Goal: Complete application form: Complete application form

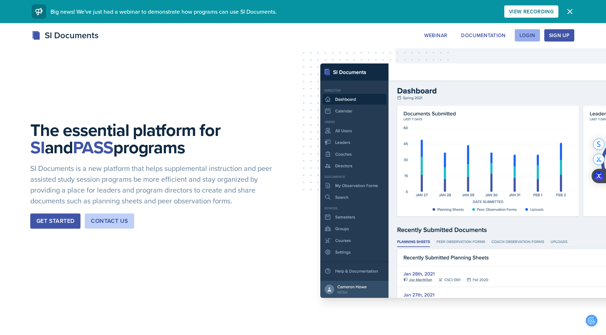
click at [527, 36] on div "Login" at bounding box center [527, 35] width 16 height 6
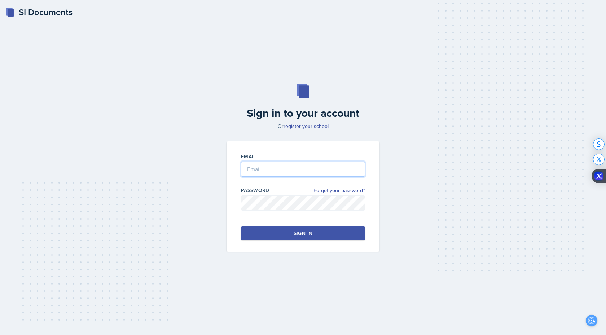
type input "Harris"
click at [281, 234] on button "Sign in" at bounding box center [303, 234] width 124 height 14
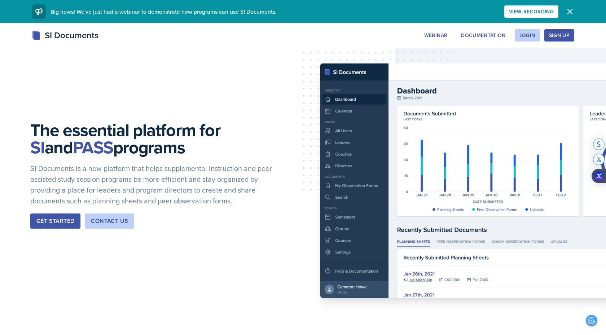
click at [533, 29] on div "SI Documents Webinar Documentation Login Sign Up Sign Up Login Documentation We…" at bounding box center [303, 35] width 554 height 13
click at [531, 32] on div "Login" at bounding box center [527, 35] width 16 height 6
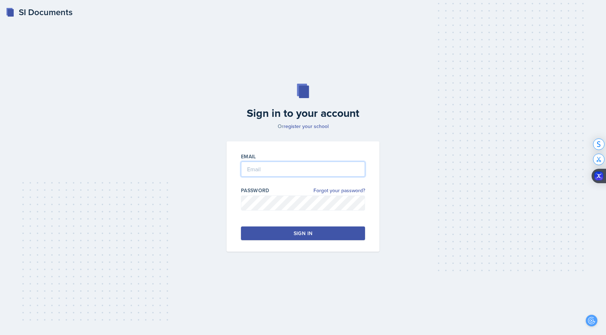
click at [278, 170] on input "email" at bounding box center [303, 169] width 124 height 15
type input "Harris"
click at [305, 230] on div "Sign in" at bounding box center [303, 233] width 19 height 7
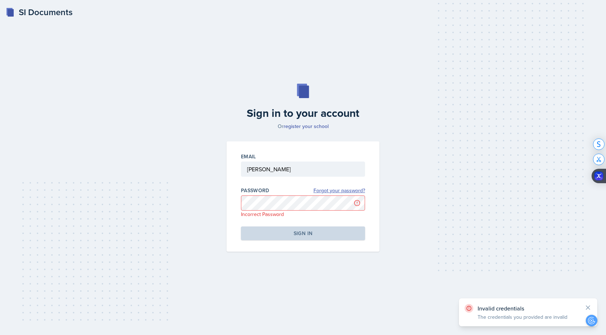
click at [345, 190] on link "Forgot your password?" at bounding box center [339, 191] width 52 height 8
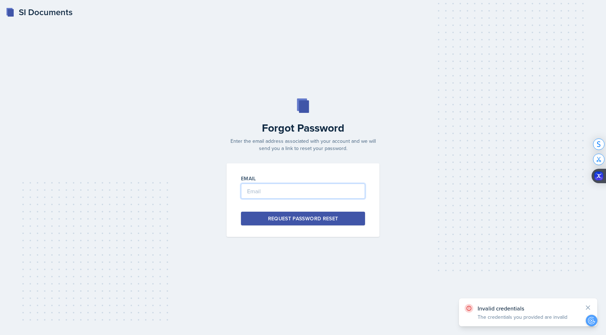
click at [318, 195] on input "email" at bounding box center [303, 191] width 124 height 15
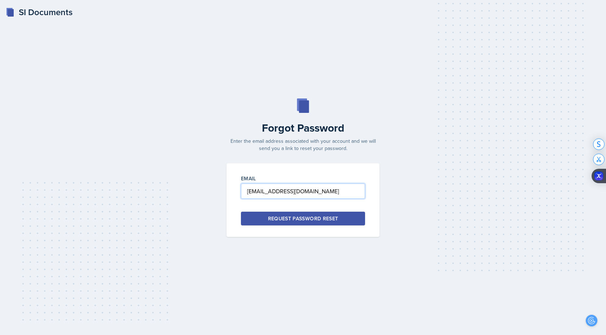
type input "mharr426@students.kennesaw.edu"
click at [317, 220] on div "Request Password Reset" at bounding box center [303, 218] width 70 height 7
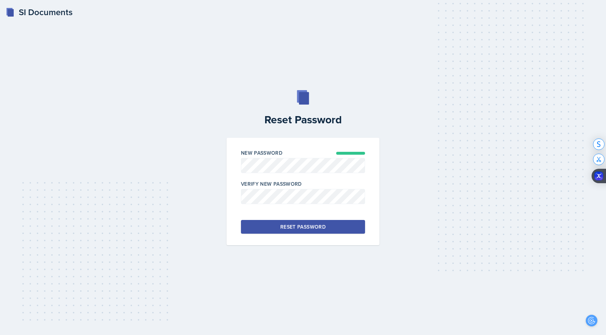
click at [312, 227] on div "Reset Password" at bounding box center [302, 226] width 45 height 7
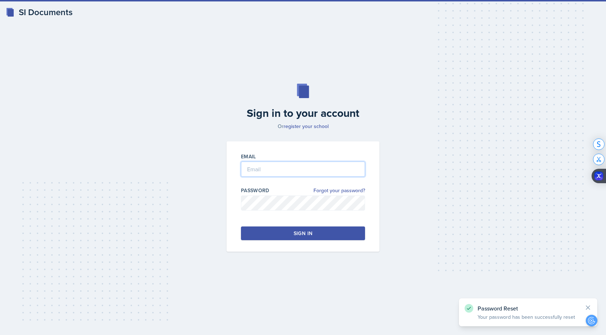
type input "Harris"
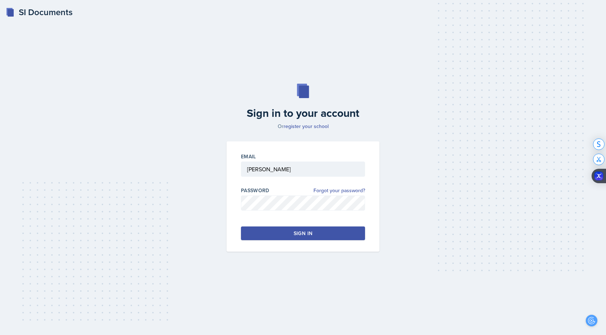
click at [326, 234] on button "Sign in" at bounding box center [303, 234] width 124 height 14
click at [340, 232] on button "Sign in" at bounding box center [303, 234] width 124 height 14
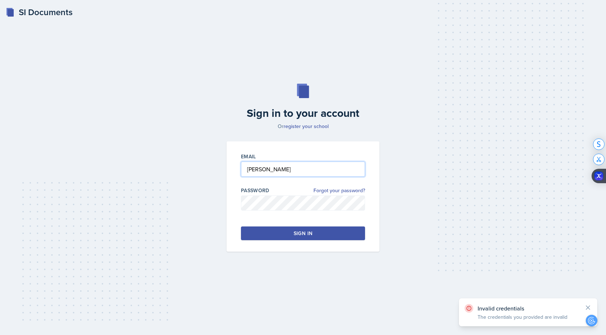
click at [281, 172] on input "Harris" at bounding box center [303, 169] width 124 height 15
drag, startPoint x: 276, startPoint y: 172, endPoint x: 207, endPoint y: 170, distance: 68.6
click at [207, 171] on div "Sign in to your account Or register your school Email Harris Password Forgot yo…" at bounding box center [303, 168] width 583 height 214
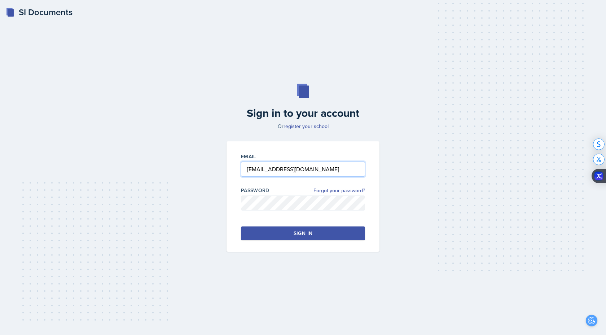
type input "mharr426@students.kennesaw.edu"
click at [252, 232] on button "Sign in" at bounding box center [303, 234] width 124 height 14
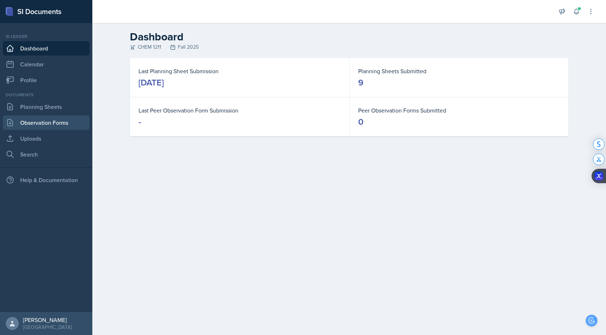
click at [40, 124] on link "Observation Forms" at bounding box center [46, 122] width 87 height 14
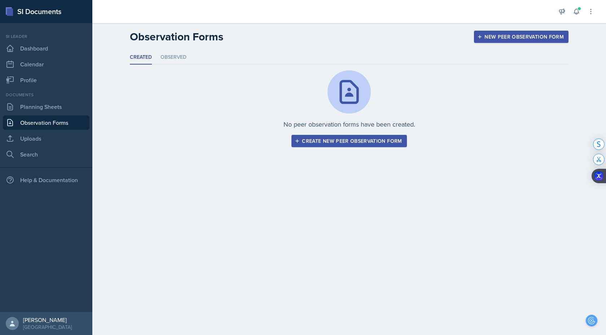
click at [332, 141] on div "Create new peer observation form" at bounding box center [349, 141] width 106 height 6
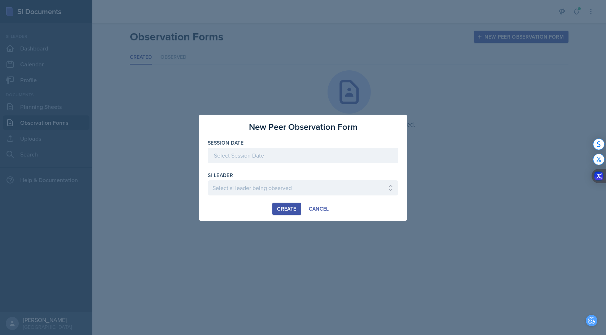
click at [276, 154] on div at bounding box center [303, 155] width 190 height 15
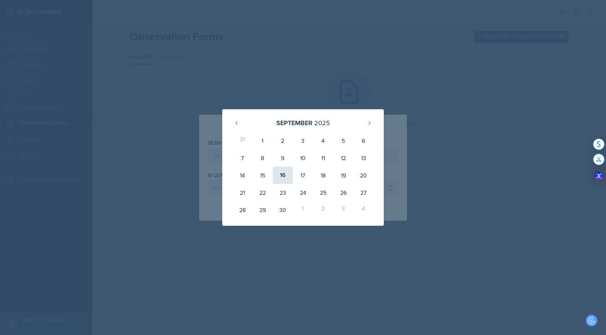
click at [284, 174] on div "16" at bounding box center [283, 175] width 20 height 17
type input "September 16th, 2025"
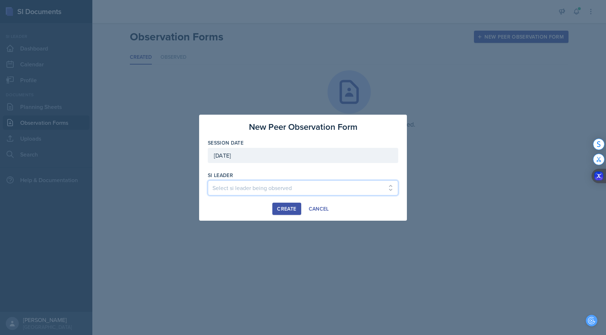
click at [243, 187] on select "Select si leader being observed Rayann Afani / PSYC 2500 / The Phantoms of The …" at bounding box center [303, 187] width 190 height 15
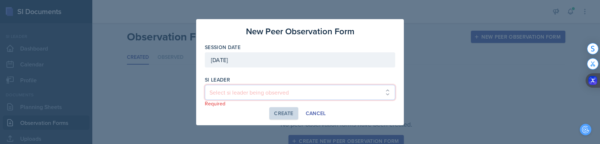
click at [295, 96] on select "Select si leader being observed Rayann Afani / PSYC 2500 / The Phantoms of The …" at bounding box center [300, 92] width 190 height 15
select select "0bb5c8e8-6469-44ce-b1a2-e543f80fa216"
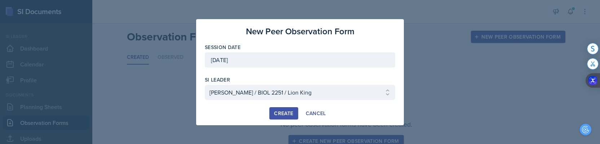
click at [285, 117] on button "Create" at bounding box center [283, 113] width 28 height 12
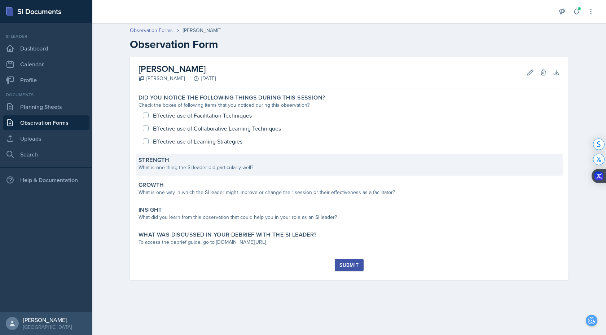
click at [214, 168] on div "What is one thing the SI leader did particularly well?" at bounding box center [349, 168] width 421 height 8
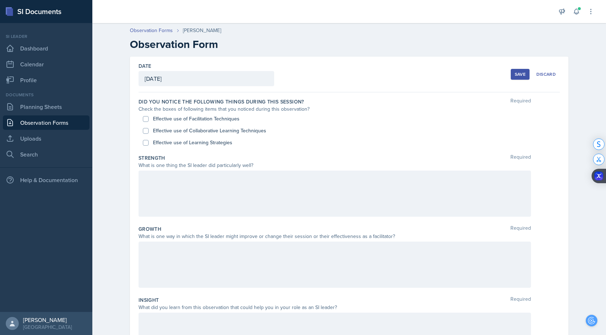
click at [195, 200] on div at bounding box center [335, 194] width 392 height 46
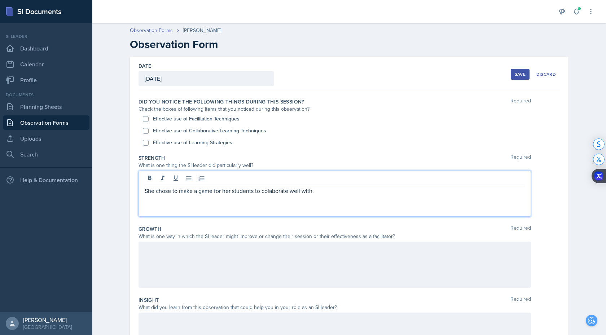
click at [0, 0] on div "collaborate on." at bounding box center [0, 0] width 0 height 0
click at [330, 193] on p "She chose to make a game for her students to collaborate on. well with." at bounding box center [335, 190] width 380 height 9
click at [0, 0] on span "e" at bounding box center [0, 0] width 0 height 0
click at [298, 268] on div at bounding box center [335, 265] width 392 height 46
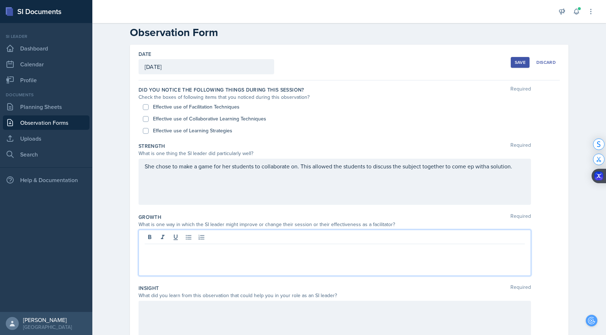
scroll to position [12, 0]
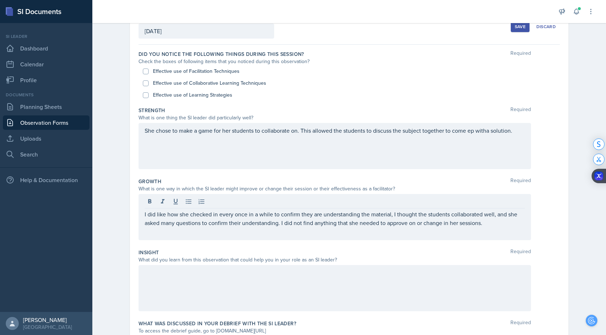
click at [178, 283] on div at bounding box center [335, 288] width 392 height 46
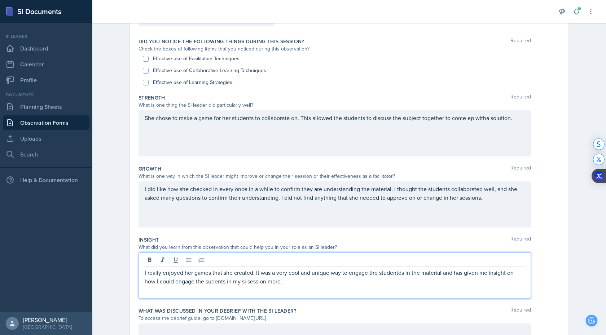
click at [0, 0] on div "students" at bounding box center [0, 0] width 0 height 0
click at [0, 0] on div "SI" at bounding box center [0, 0] width 0 height 0
click at [0, 0] on div "students" at bounding box center [0, 0] width 0 height 0
click at [0, 0] on div "the" at bounding box center [0, 0] width 0 height 0
click at [0, 0] on span "on" at bounding box center [0, 0] width 0 height 0
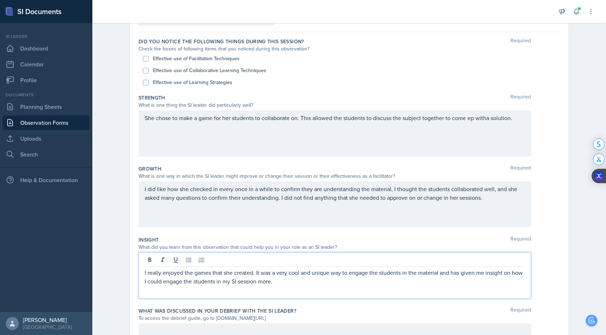
scroll to position [73, 0]
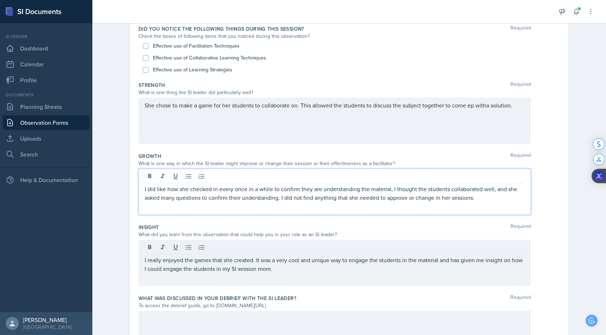
click at [0, 0] on span "t" at bounding box center [0, 0] width 0 height 0
click at [0, 0] on div "were" at bounding box center [0, 0] width 0 height 0
click at [0, 0] on div "up with" at bounding box center [0, 0] width 0 height 0
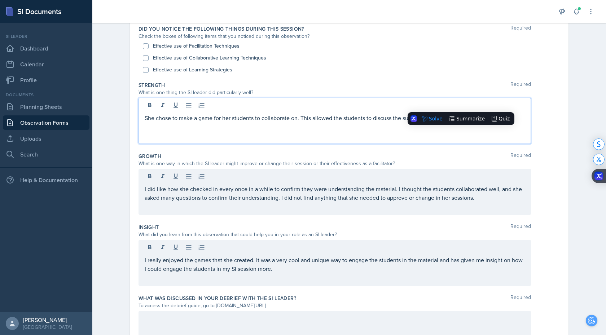
scroll to position [85, 0]
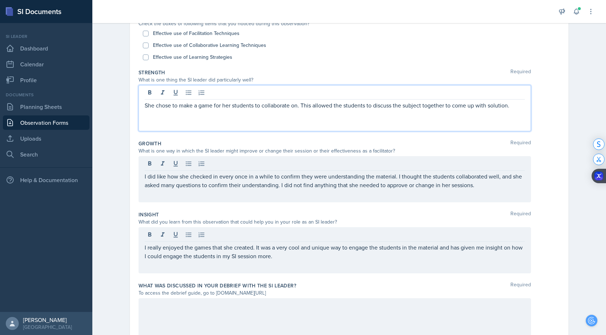
click at [0, 0] on span "a" at bounding box center [0, 0] width 0 height 0
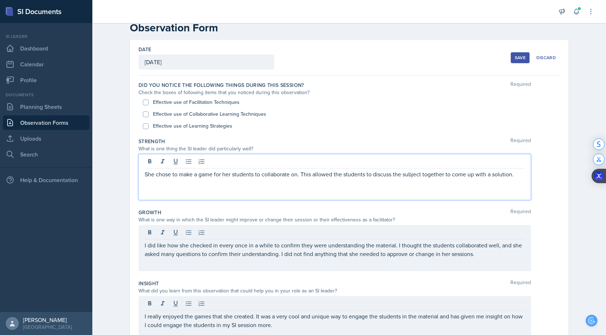
scroll to position [16, 0]
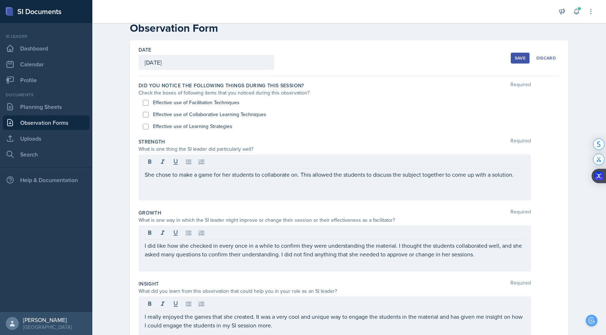
click at [217, 102] on label "Effective use of Facilitation Techniques" at bounding box center [196, 103] width 87 height 8
click at [149, 102] on input "Effective use of Facilitation Techniques" at bounding box center [146, 103] width 6 height 6
checkbox input "true"
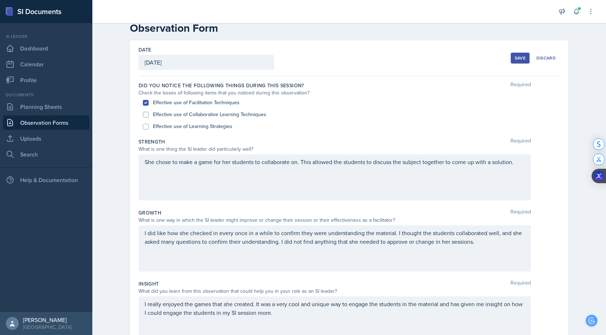
click at [217, 115] on label "Effective use of Collaborative Learning Techniques" at bounding box center [209, 115] width 113 height 8
click at [149, 115] on input "Effective use of Collaborative Learning Techniques" at bounding box center [146, 115] width 6 height 6
checkbox input "true"
click at [216, 129] on label "Effective use of Learning Strategies" at bounding box center [192, 127] width 79 height 8
click at [149, 129] on input "Effective use of Learning Strategies" at bounding box center [146, 127] width 6 height 6
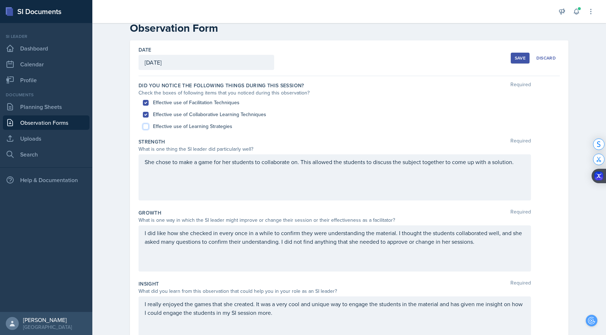
checkbox input "true"
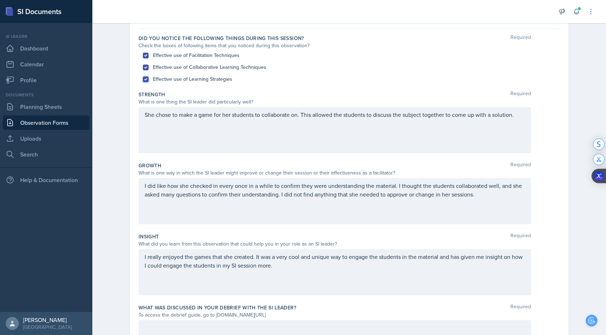
scroll to position [124, 0]
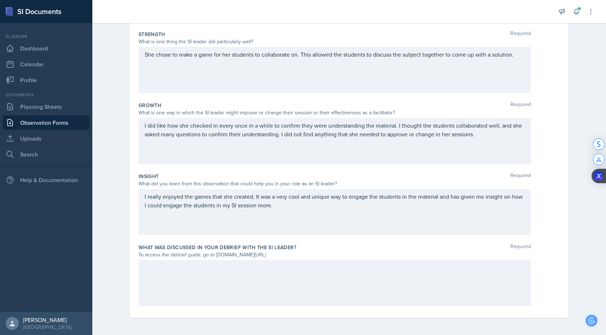
click at [204, 272] on div at bounding box center [335, 283] width 392 height 46
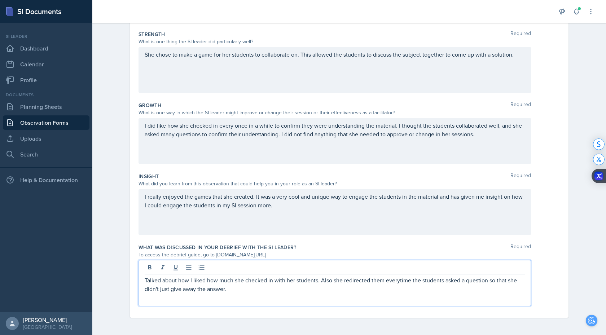
click at [0, 0] on span at bounding box center [0, 0] width 0 height 0
click at [0, 0] on span "," at bounding box center [0, 0] width 0 height 0
click at [228, 290] on p "Talked about how I liked how much she checked in with her students. Also, she r…" at bounding box center [335, 284] width 380 height 17
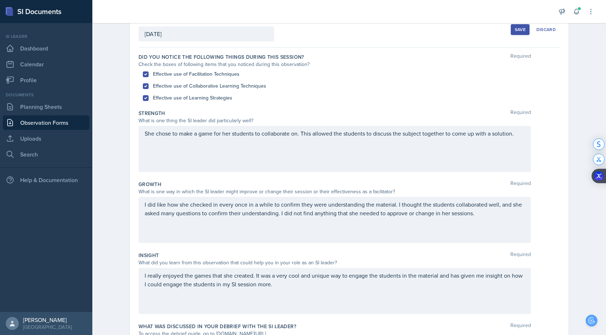
scroll to position [60, 0]
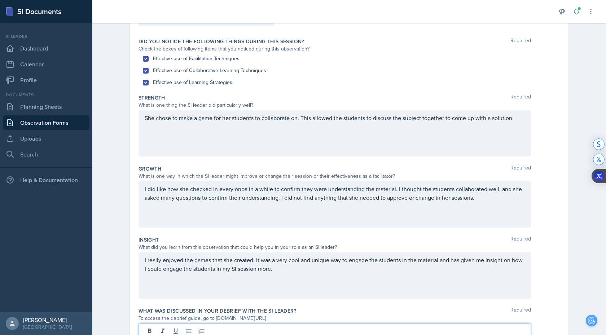
click at [0, 0] on span "solution." at bounding box center [0, 0] width 0 height 0
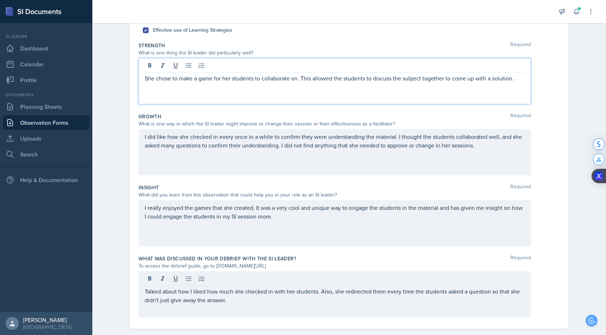
scroll to position [124, 0]
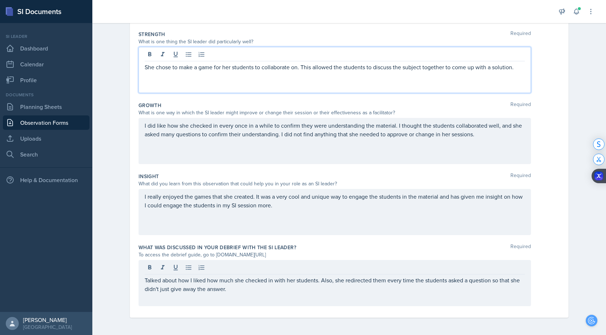
click at [268, 294] on div "Talked about how I liked how much she checked in with her students. Also, she r…" at bounding box center [335, 283] width 392 height 46
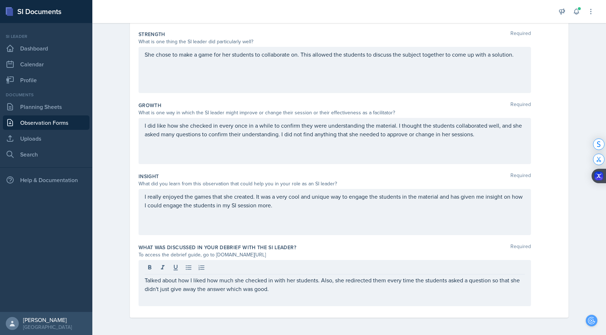
click at [227, 102] on div "Growth Required" at bounding box center [349, 105] width 421 height 7
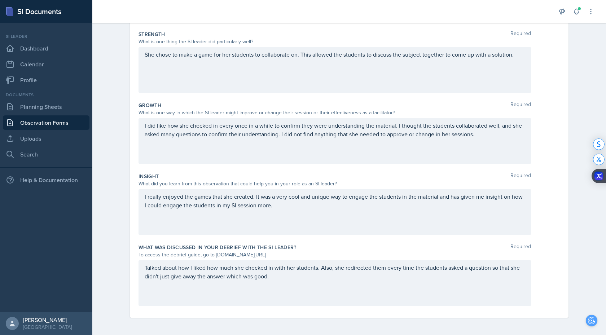
click at [0, 0] on span "r" at bounding box center [0, 0] width 0 height 0
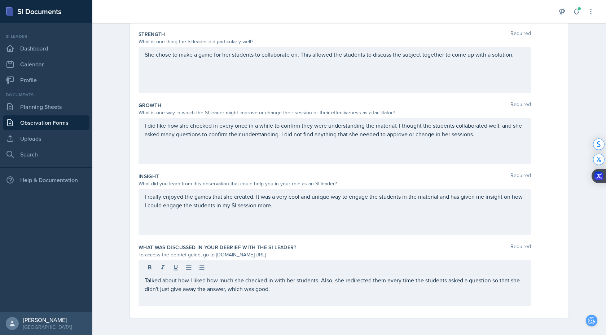
click at [128, 194] on div "Date September 16th, 2025 September 2025 31 1 2 3 4 5 6 7 8 9 10 11 12 13 14 15…" at bounding box center [349, 134] width 462 height 402
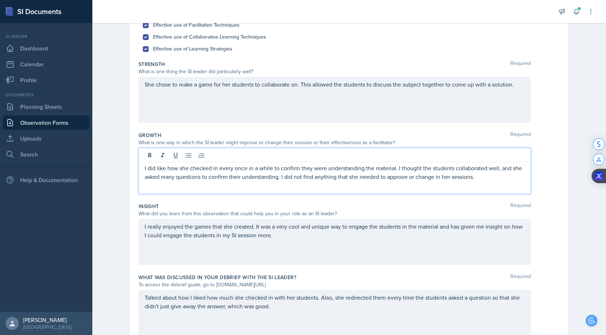
scroll to position [106, 0]
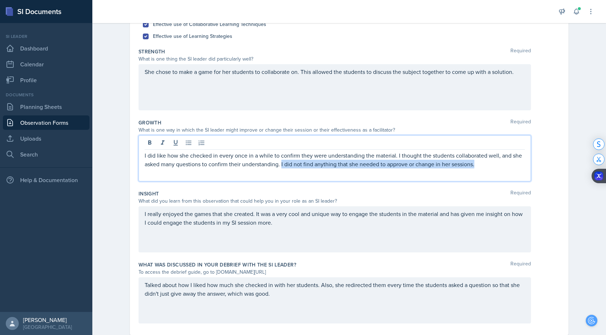
drag, startPoint x: 282, startPoint y: 164, endPoint x: 494, endPoint y: 172, distance: 212.6
click at [494, 172] on div "I did like how she checked in every once in a while to confirm they were unders…" at bounding box center [335, 158] width 392 height 46
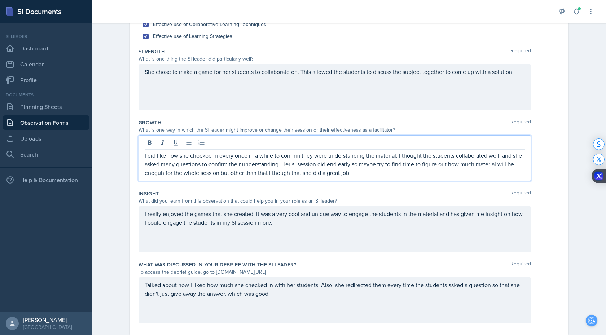
click at [0, 0] on span "t" at bounding box center [0, 0] width 0 height 0
click at [0, 0] on div "enough" at bounding box center [0, 0] width 0 height 0
click at [0, 0] on span "o" at bounding box center [0, 0] width 0 height 0
click at [0, 0] on div "SI" at bounding box center [0, 0] width 0 height 0
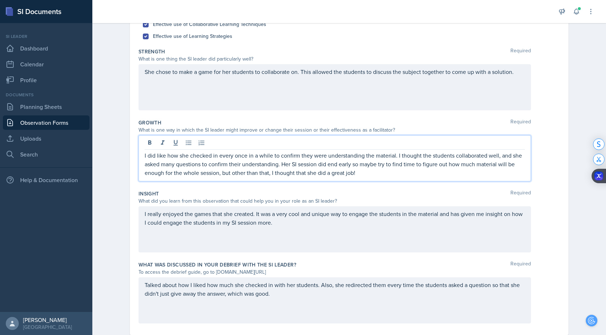
click at [0, 0] on span "y" at bounding box center [0, 0] width 0 height 0
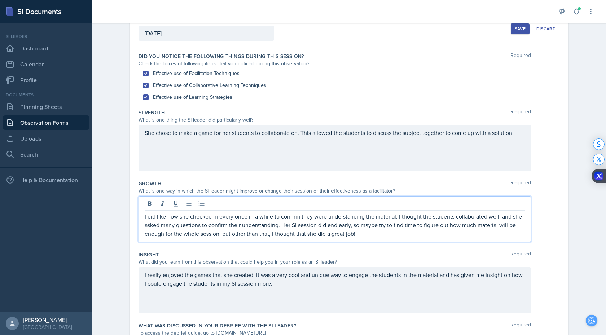
scroll to position [0, 0]
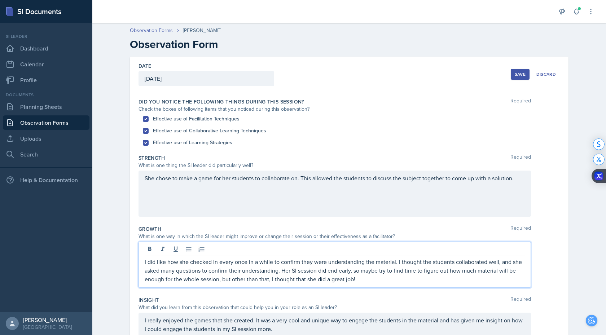
click at [525, 75] on div "Save" at bounding box center [520, 74] width 11 height 6
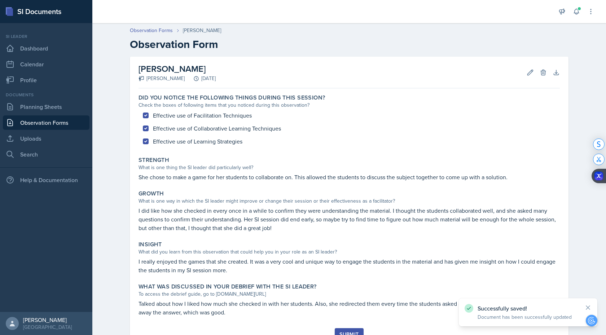
scroll to position [31, 0]
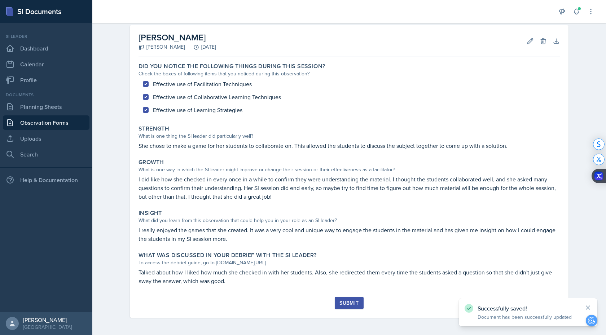
click at [347, 303] on div "Submit" at bounding box center [348, 303] width 19 height 6
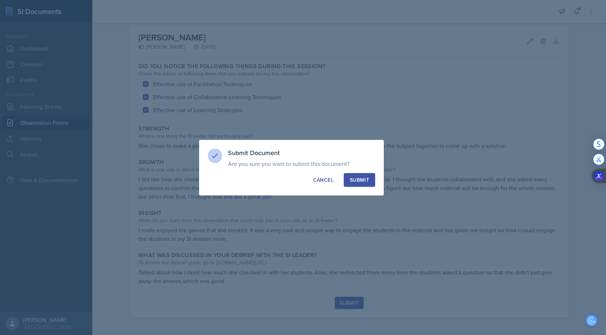
click at [361, 179] on div "Submit" at bounding box center [359, 179] width 19 height 7
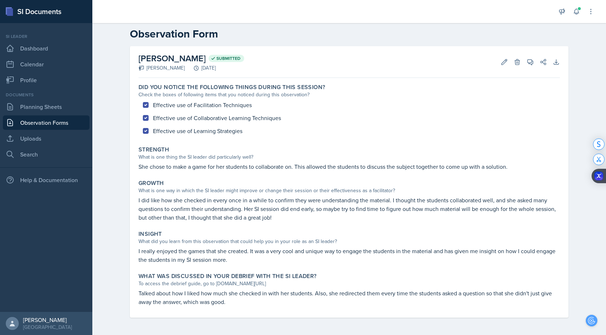
scroll to position [0, 0]
